Goal: Information Seeking & Learning: Learn about a topic

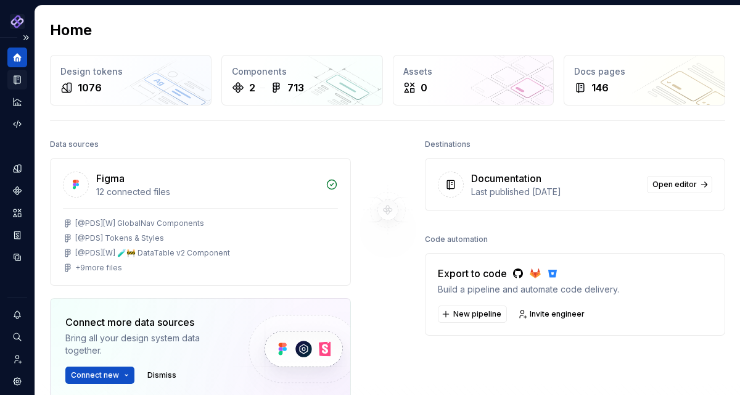
click at [20, 81] on icon "Documentation" at bounding box center [17, 80] width 6 height 8
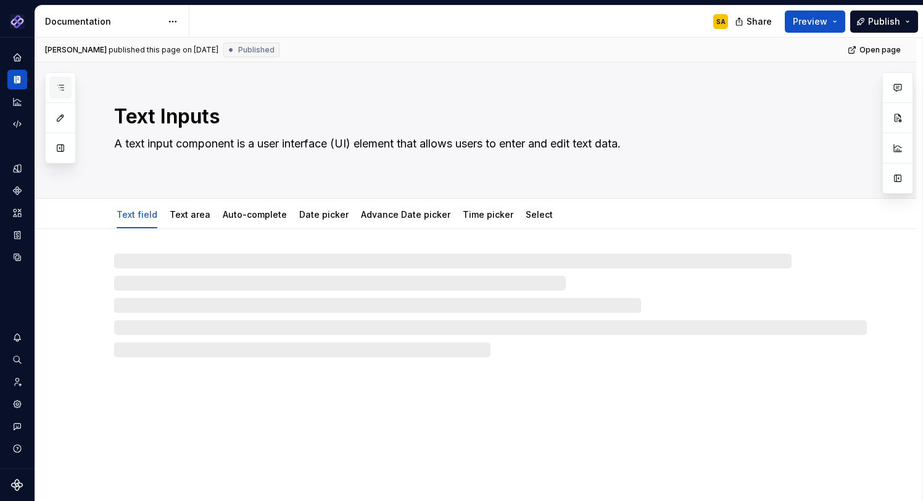
click at [60, 86] on icon "button" at bounding box center [61, 88] width 10 height 10
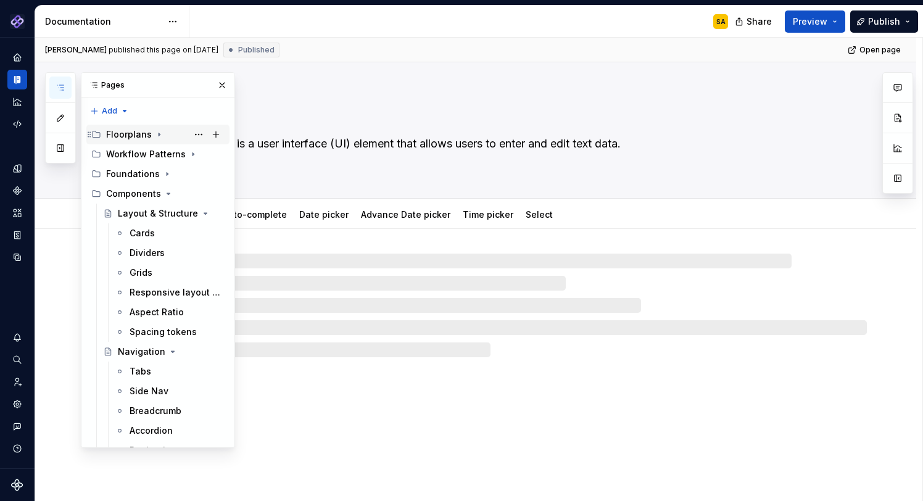
click at [143, 131] on div "Floorplans" at bounding box center [129, 134] width 46 height 12
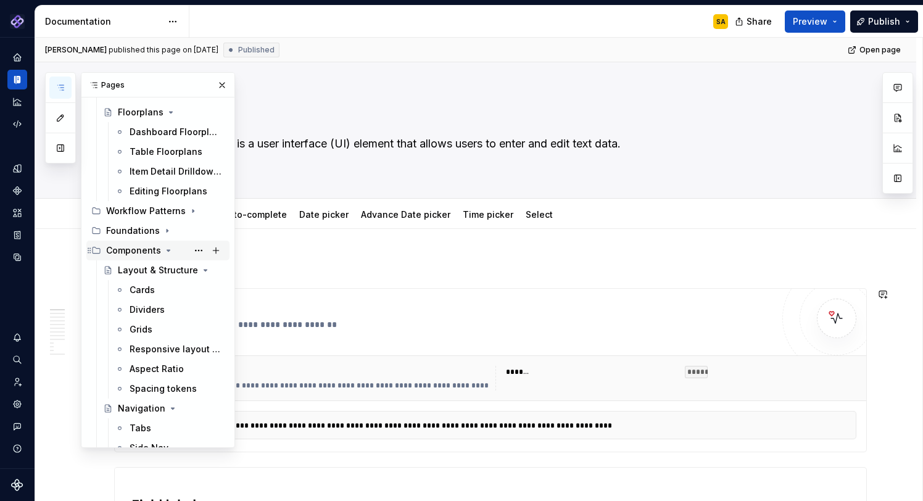
scroll to position [65, 0]
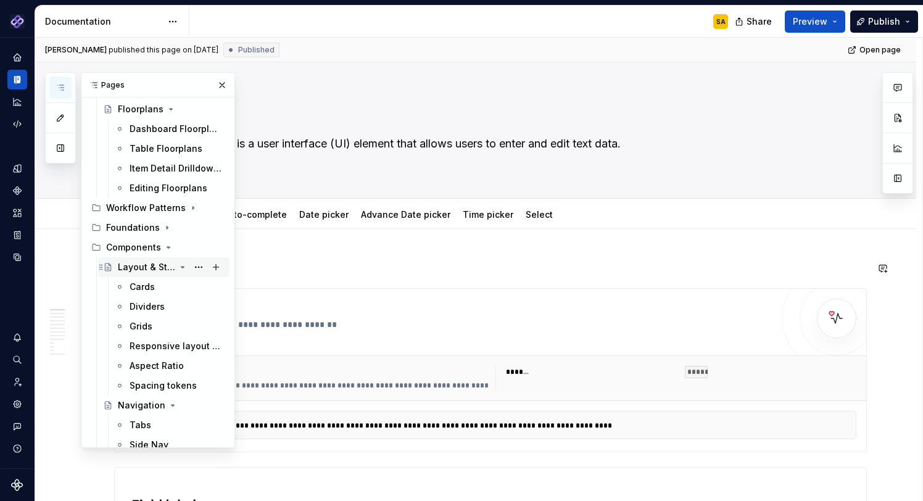
click at [182, 267] on icon "Page tree" at bounding box center [182, 267] width 3 height 1
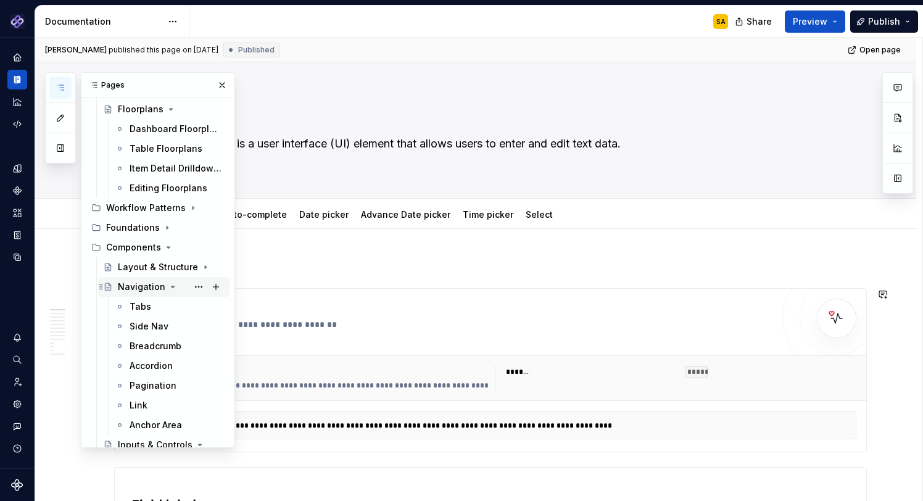
click at [168, 287] on icon "Page tree" at bounding box center [173, 287] width 10 height 10
click at [168, 285] on icon "Page tree" at bounding box center [173, 287] width 10 height 10
click at [168, 270] on div "Layout & Structure" at bounding box center [146, 267] width 57 height 12
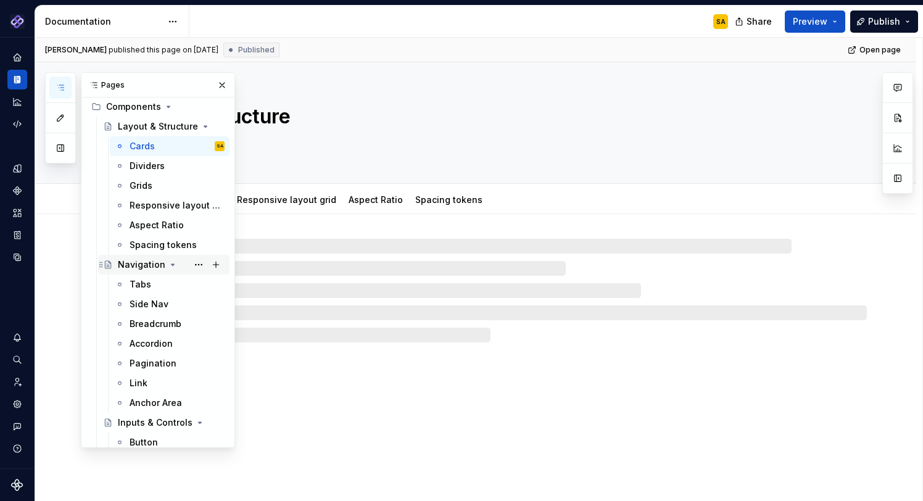
scroll to position [217, 0]
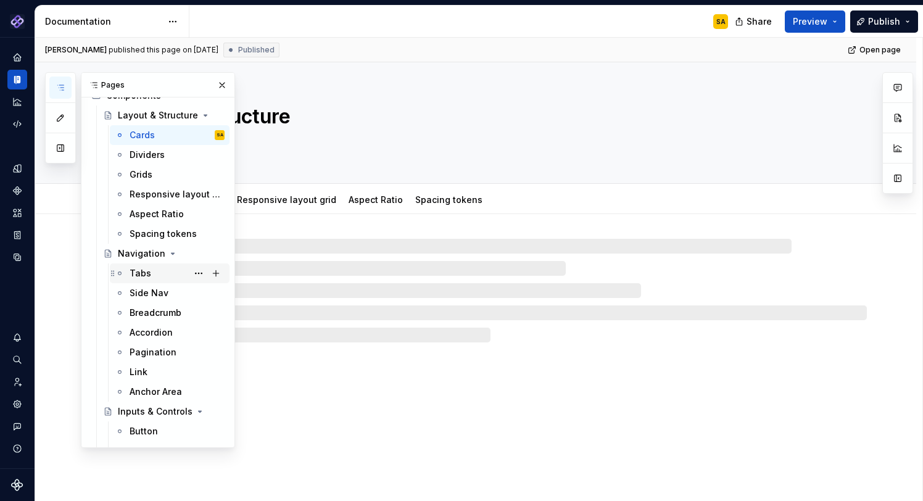
click at [144, 269] on div "Tabs" at bounding box center [141, 273] width 22 height 12
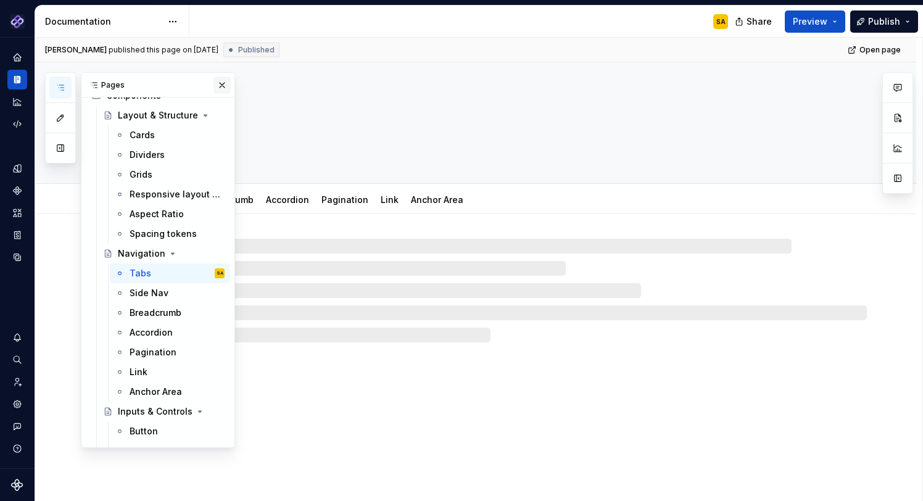
click at [224, 83] on button "button" at bounding box center [221, 85] width 17 height 17
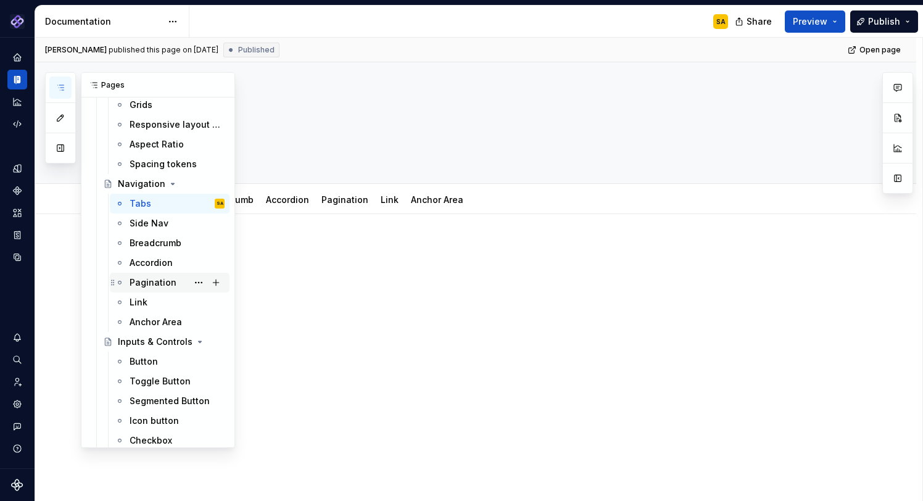
scroll to position [293, 0]
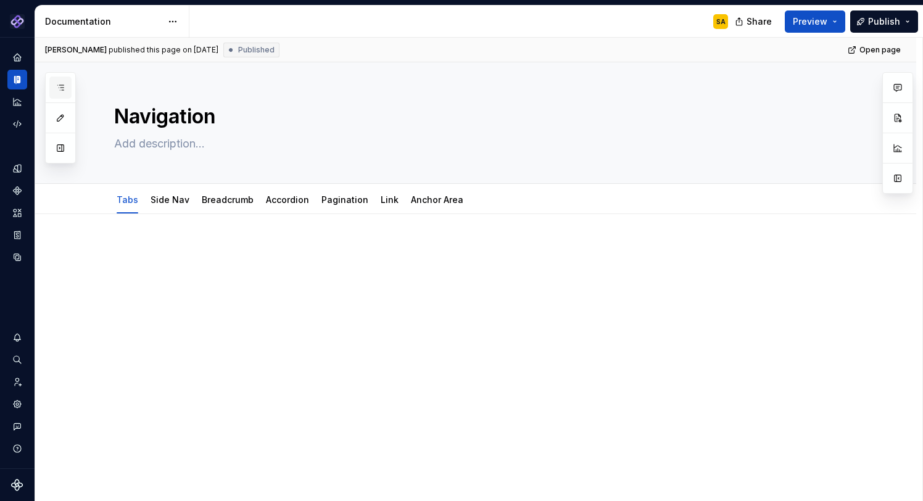
click at [61, 85] on icon "button" at bounding box center [60, 87] width 6 height 5
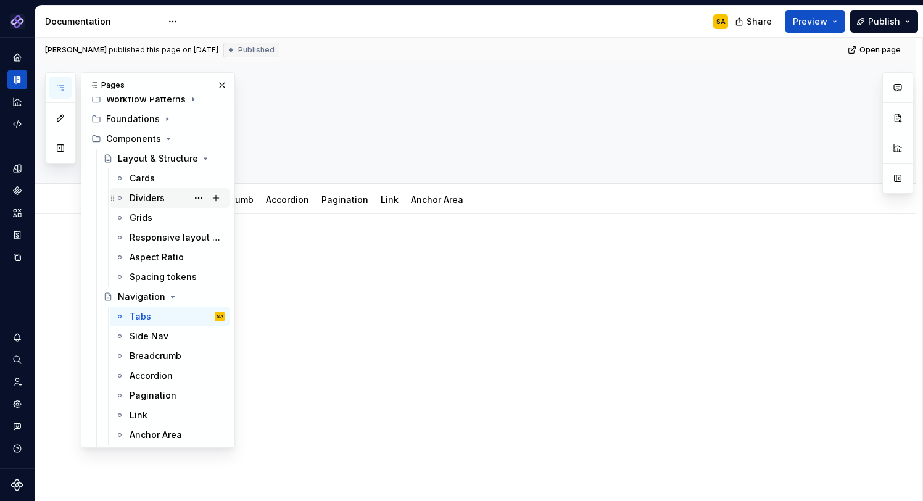
scroll to position [168, 0]
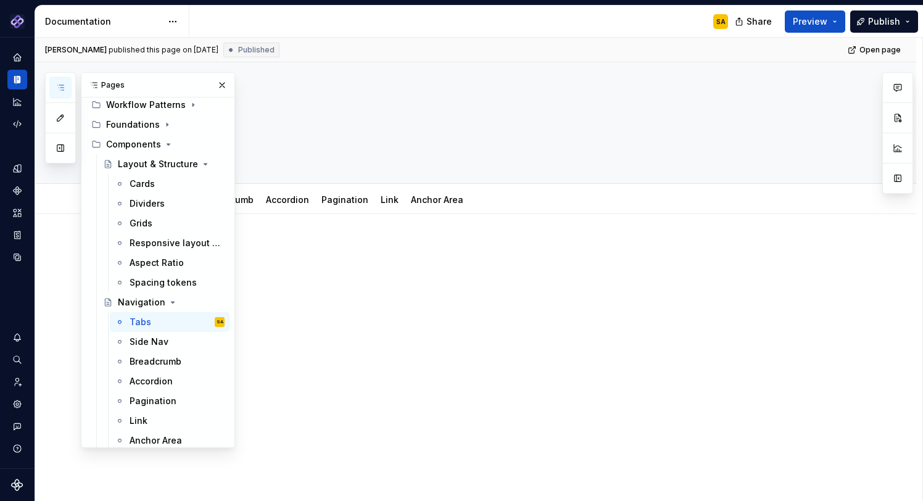
click at [414, 249] on p at bounding box center [490, 251] width 753 height 15
click at [220, 83] on button "button" at bounding box center [221, 85] width 17 height 17
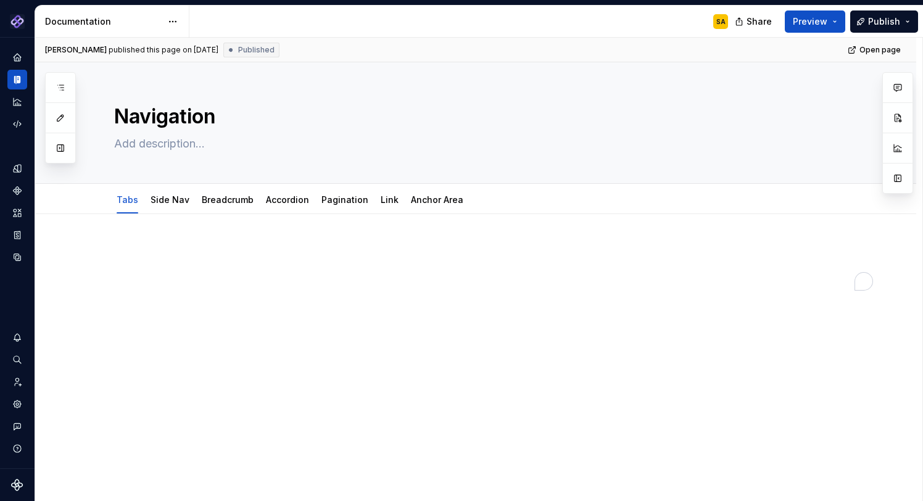
click at [144, 233] on div at bounding box center [475, 335] width 881 height 242
click at [127, 252] on p "To enrich screen reader interactions, please activate Accessibility in Grammarl…" at bounding box center [490, 251] width 753 height 15
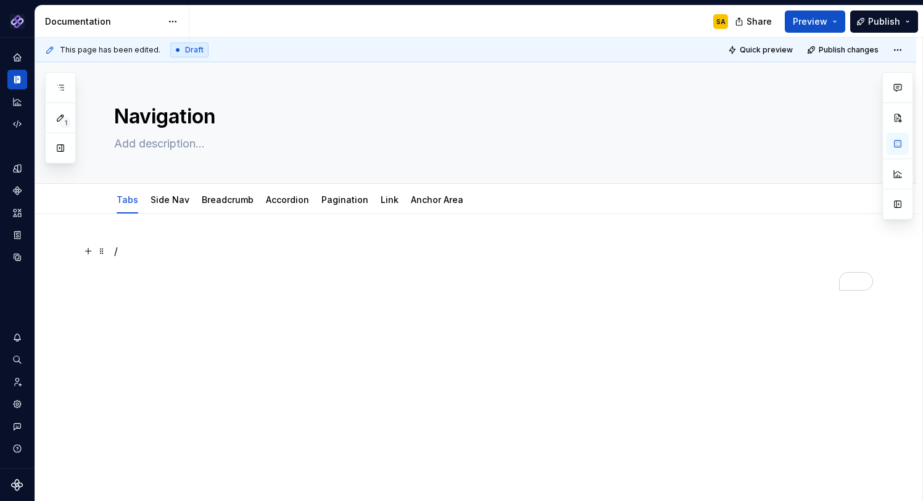
click at [141, 253] on p "/" at bounding box center [490, 251] width 753 height 15
type textarea "*"
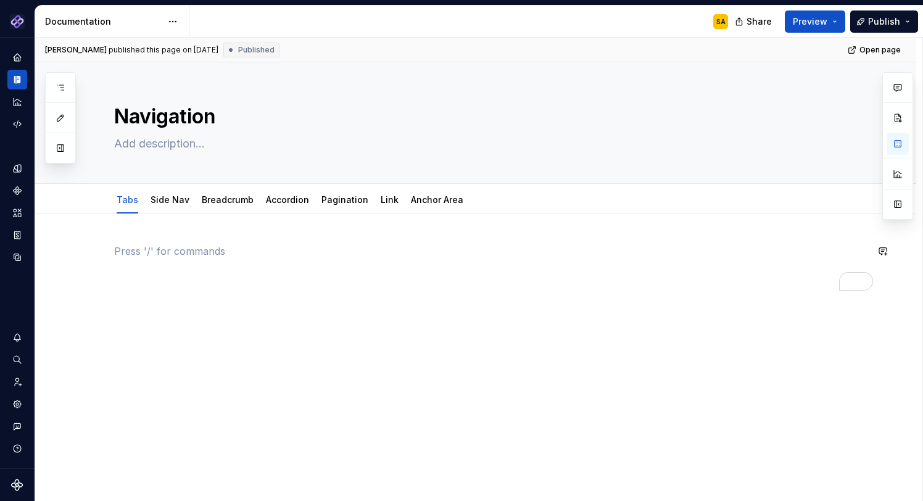
click at [133, 271] on div "To enrich screen reader interactions, please activate Accessibility in Grammarl…" at bounding box center [490, 267] width 753 height 47
click at [89, 252] on button "button" at bounding box center [88, 250] width 17 height 17
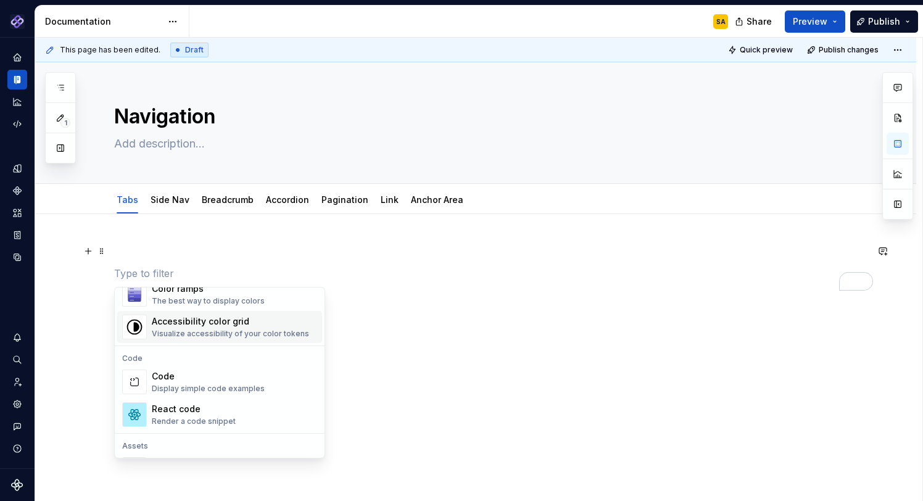
scroll to position [974, 0]
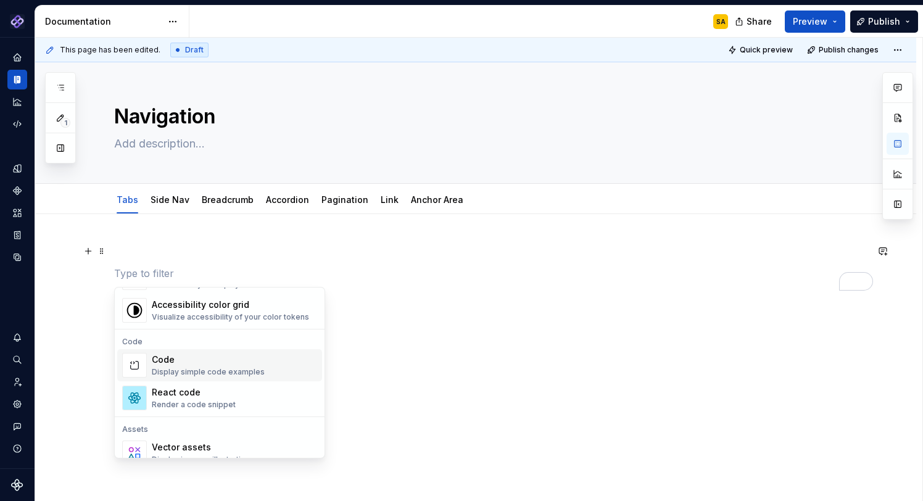
click at [217, 364] on div "Code" at bounding box center [208, 360] width 113 height 12
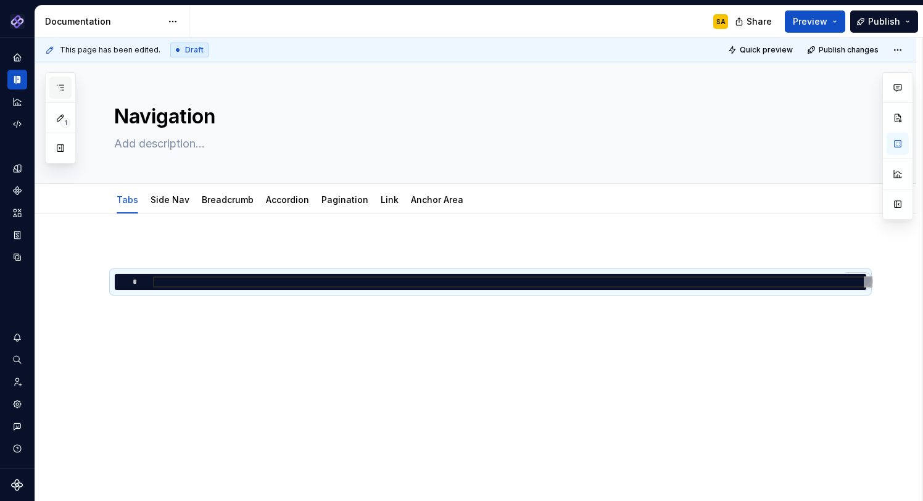
click at [62, 85] on icon "button" at bounding box center [61, 88] width 10 height 10
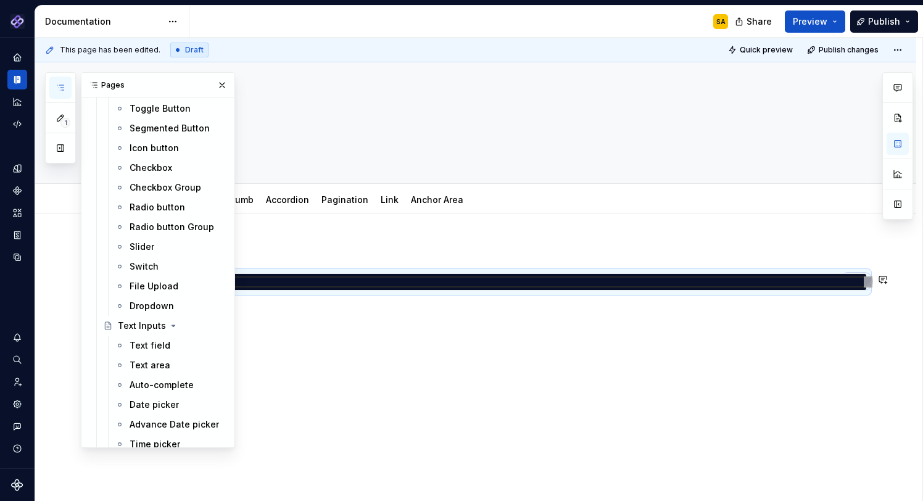
scroll to position [597, 0]
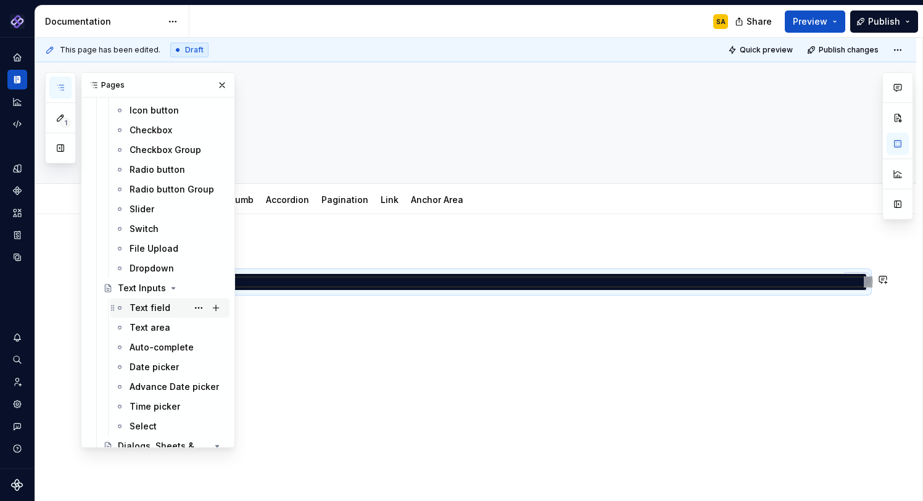
click at [156, 307] on div "Text field" at bounding box center [150, 308] width 41 height 12
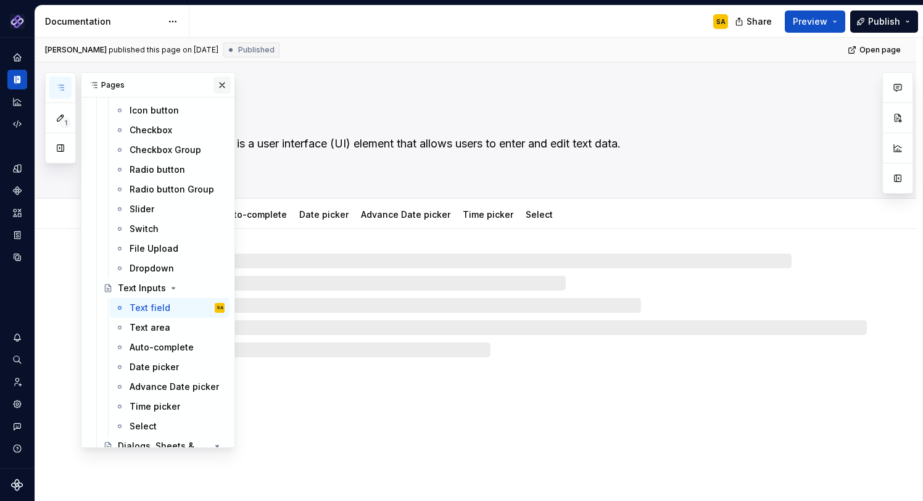
click at [222, 84] on button "button" at bounding box center [221, 85] width 17 height 17
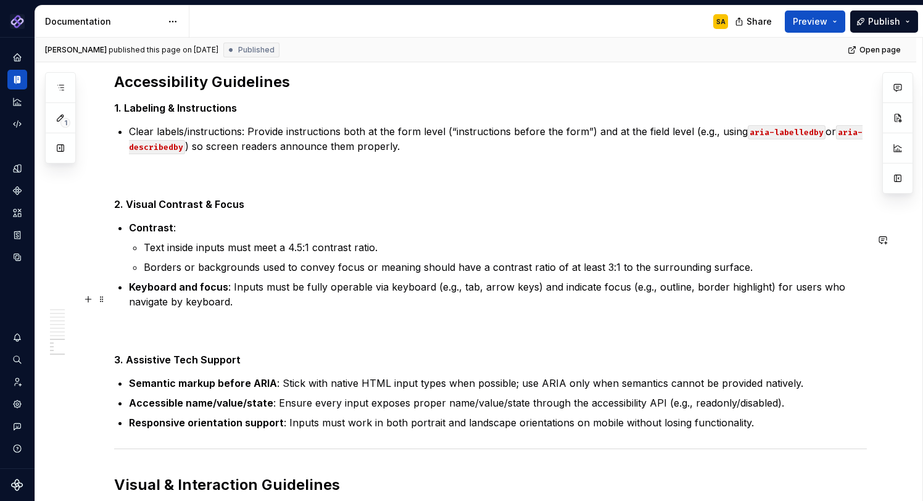
scroll to position [4675, 0]
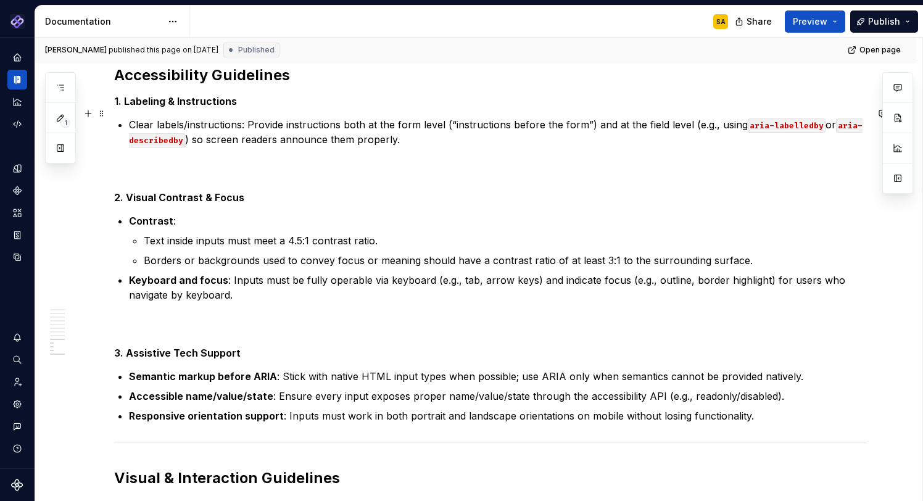
click at [283, 85] on h2 "Accessibility Guidelines" at bounding box center [490, 75] width 753 height 20
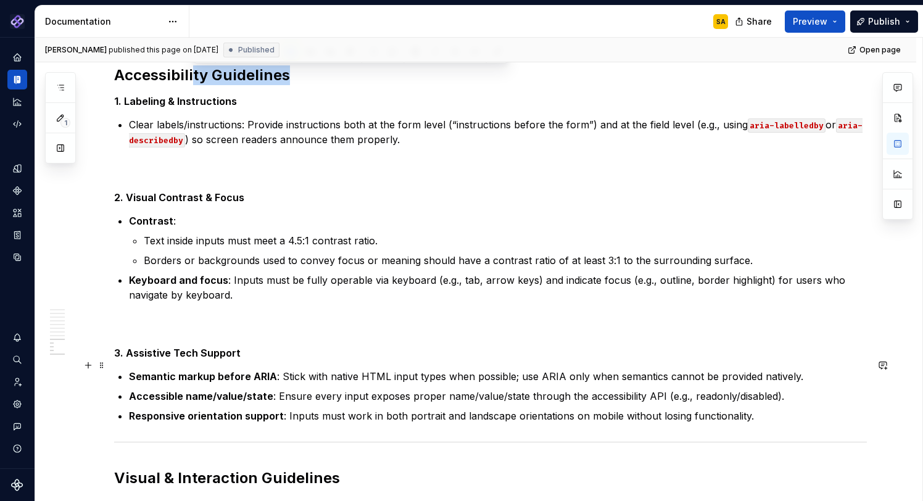
scroll to position [4688, 0]
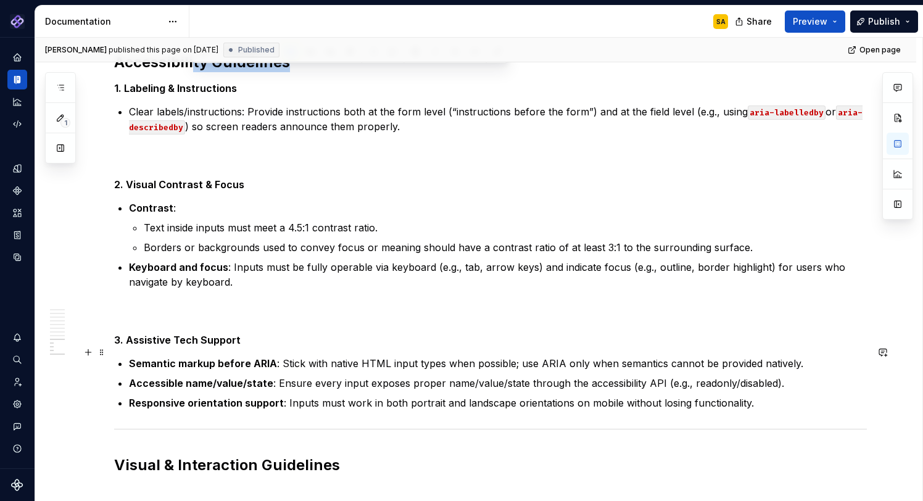
click at [305, 319] on p "To enrich screen reader interactions, please activate Accessibility in Grammarl…" at bounding box center [490, 311] width 753 height 15
click at [307, 191] on h5 "2. Visual Contrast & Focus" at bounding box center [490, 184] width 753 height 12
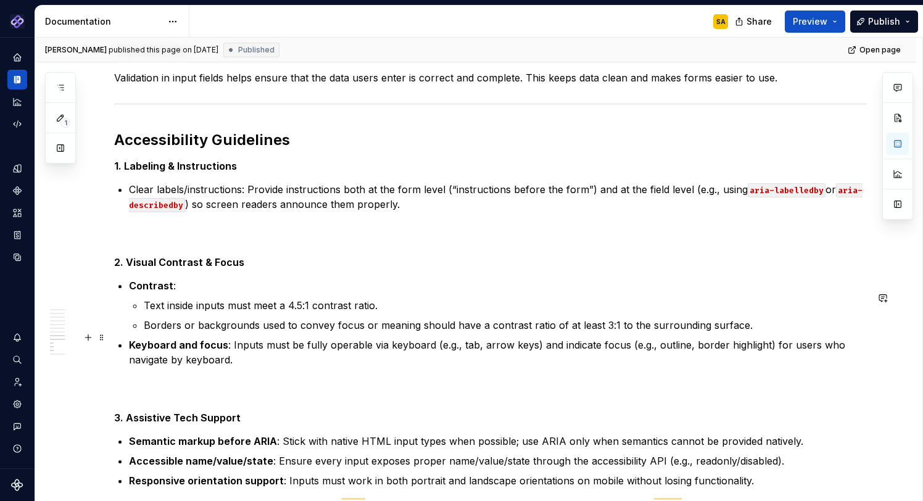
scroll to position [4610, 0]
type textarea "*"
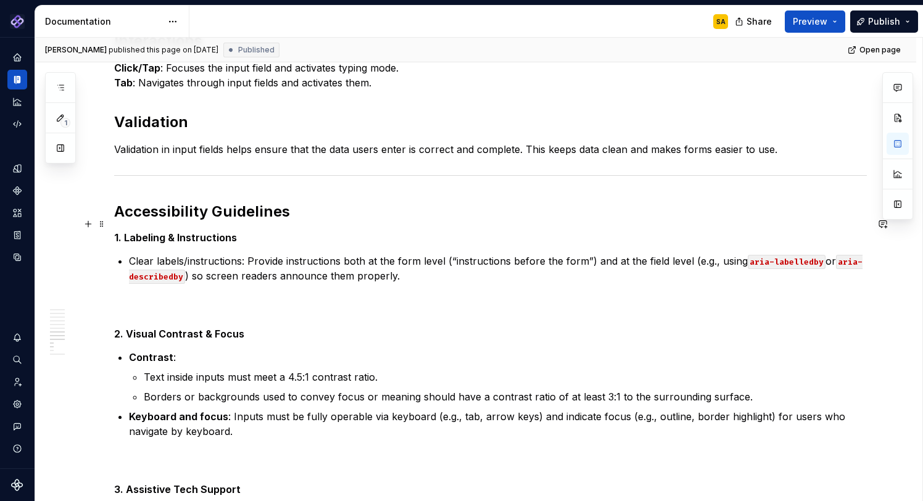
scroll to position [0, 0]
